Goal: Obtain resource: Obtain resource

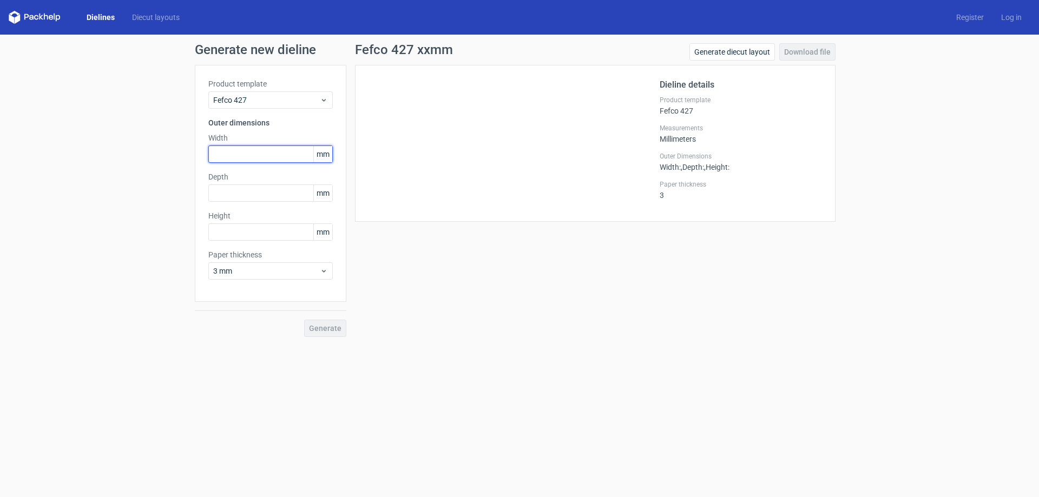
click at [270, 155] on input "text" at bounding box center [270, 154] width 124 height 17
type input "158"
click at [245, 195] on input "text" at bounding box center [270, 192] width 124 height 17
type input "268"
click at [241, 234] on input "text" at bounding box center [270, 231] width 124 height 17
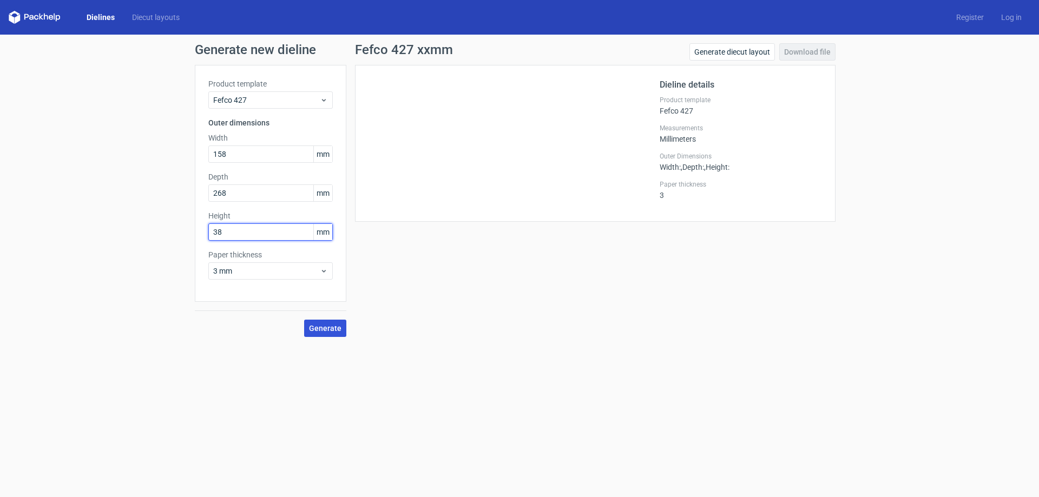
type input "38"
click at [334, 326] on span "Generate" at bounding box center [325, 329] width 32 height 8
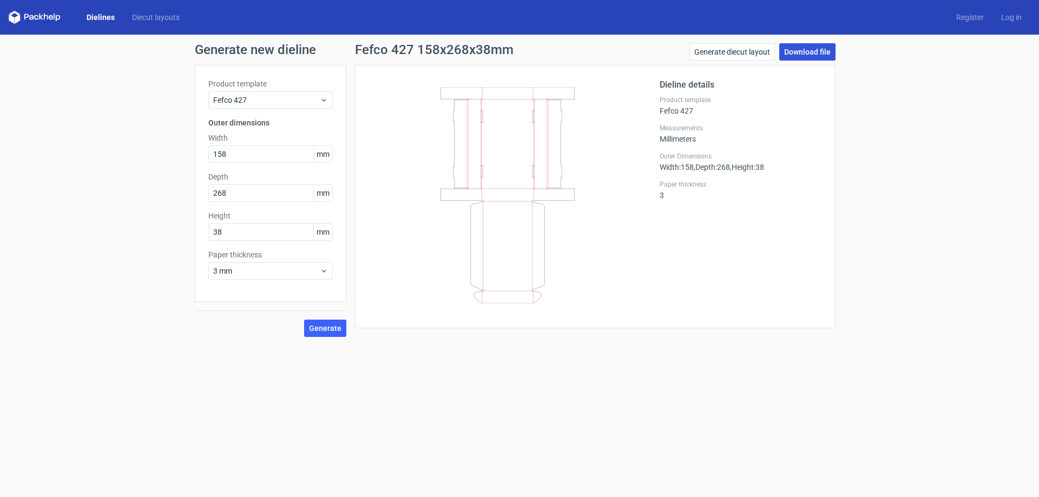
click at [805, 49] on link "Download file" at bounding box center [807, 51] width 56 height 17
